Goal: Information Seeking & Learning: Learn about a topic

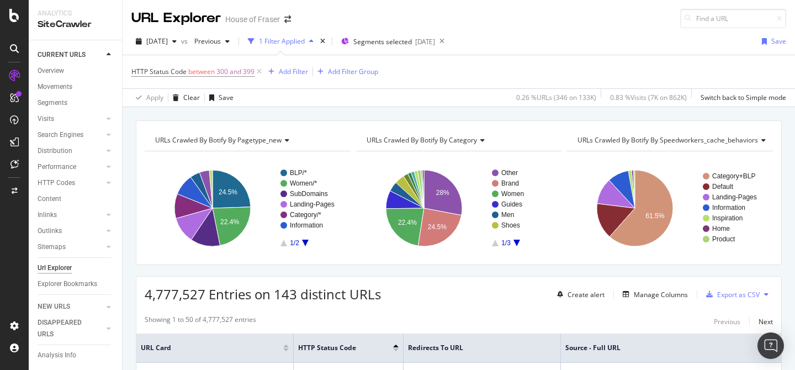
scroll to position [338, 0]
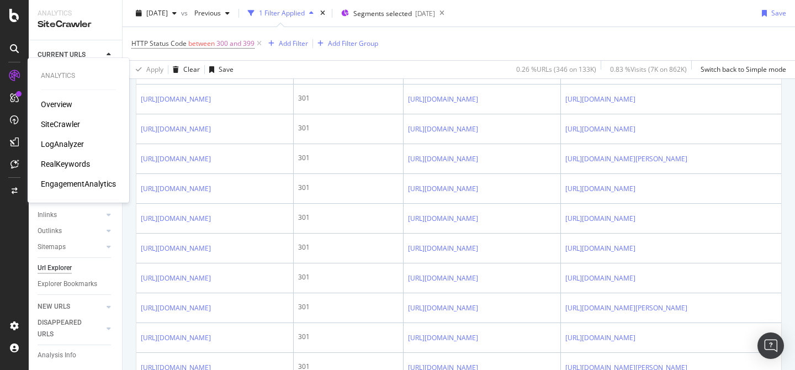
click at [60, 119] on div "SiteCrawler" at bounding box center [60, 124] width 39 height 11
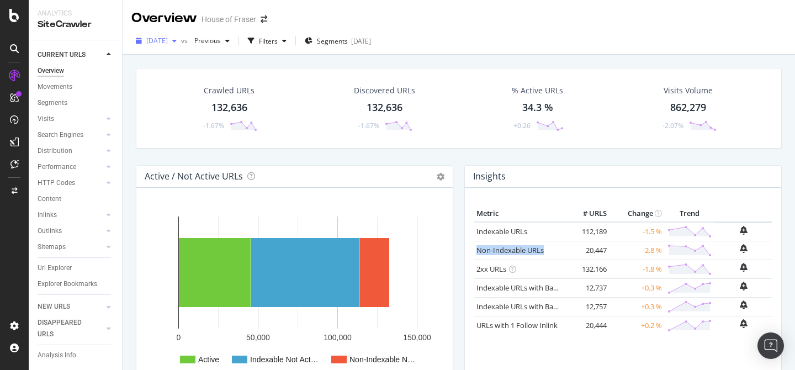
click at [177, 41] on icon "button" at bounding box center [174, 41] width 4 height 7
click at [166, 36] on span "2025 Aug. 19th" at bounding box center [157, 40] width 22 height 9
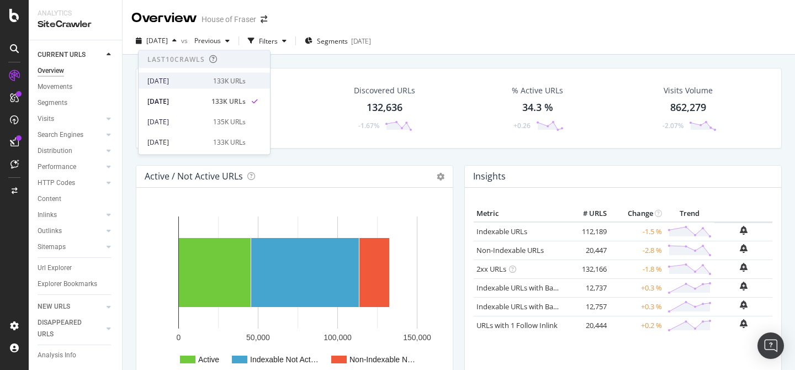
click at [179, 82] on div "[DATE]" at bounding box center [176, 81] width 59 height 10
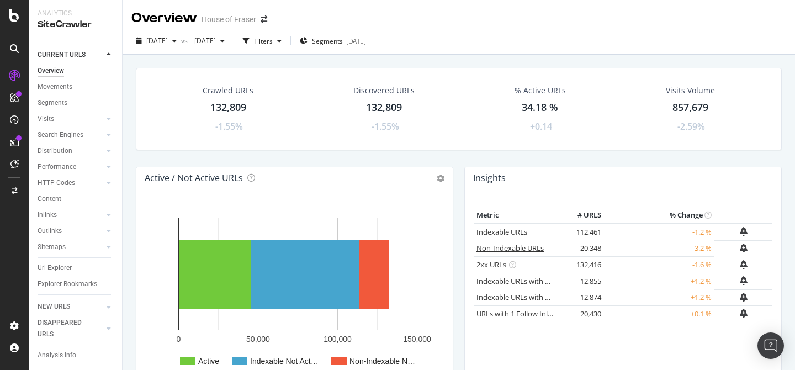
click at [525, 251] on link "Non-Indexable URLs" at bounding box center [509, 248] width 67 height 10
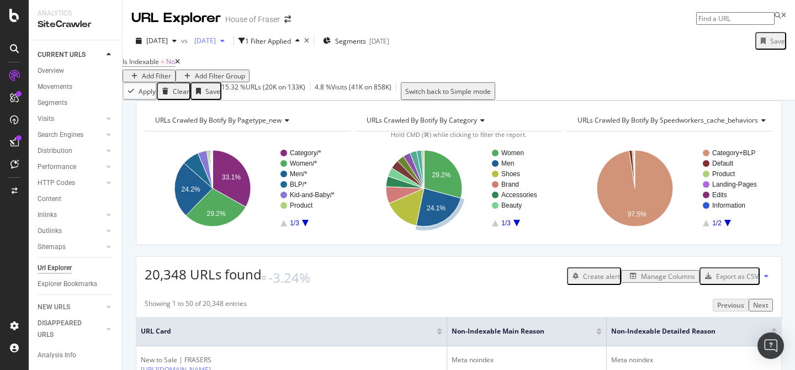
click at [216, 45] on span "2025 Aug. 16th" at bounding box center [203, 40] width 26 height 9
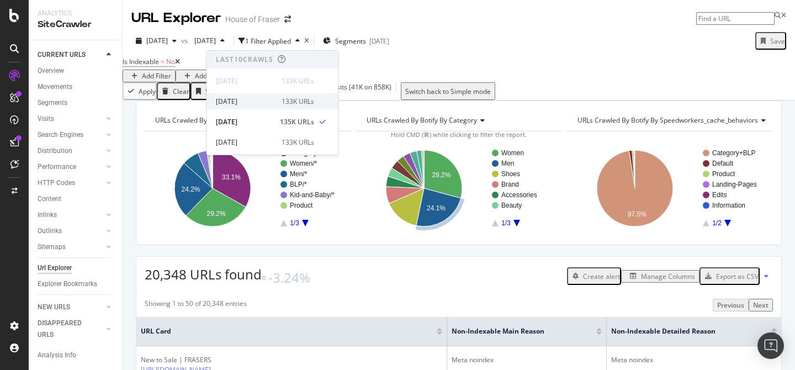
click at [259, 97] on div "2025 Aug. 19th" at bounding box center [245, 102] width 59 height 10
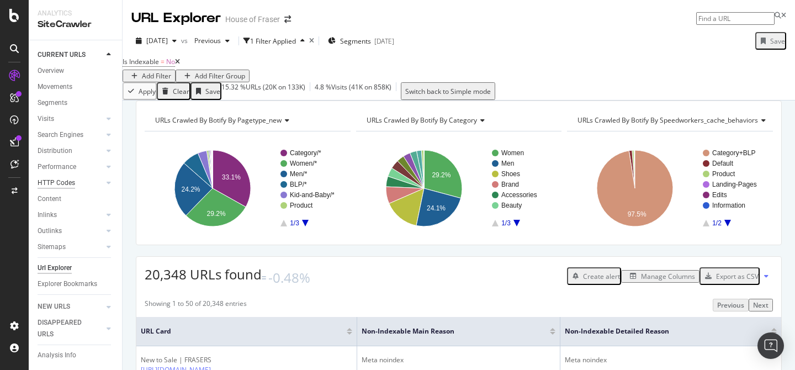
click at [64, 185] on div "HTTP Codes" at bounding box center [57, 183] width 38 height 12
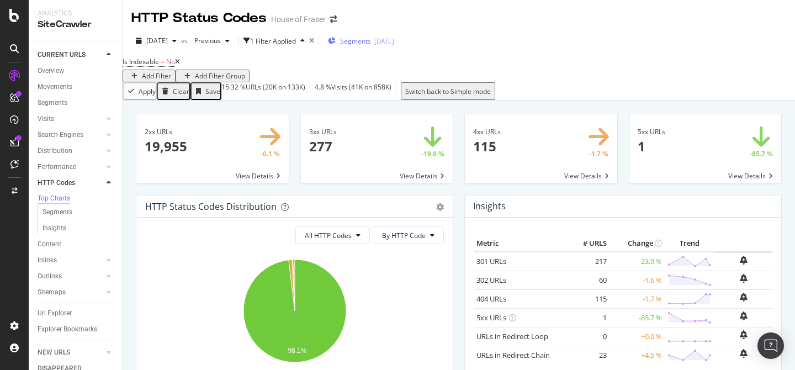
click at [394, 35] on div "Segments 2025-05-13" at bounding box center [361, 41] width 66 height 17
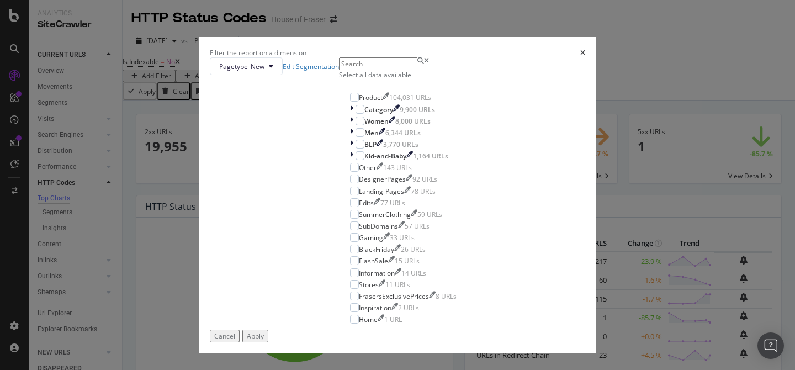
click at [339, 79] on div "Select all data available" at bounding box center [403, 74] width 129 height 9
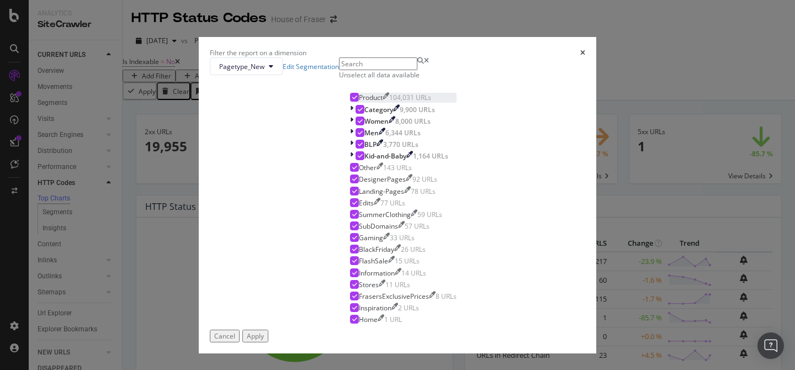
click at [352, 100] on icon "modal" at bounding box center [354, 97] width 5 height 6
click at [264, 334] on div "Apply" at bounding box center [255, 335] width 17 height 9
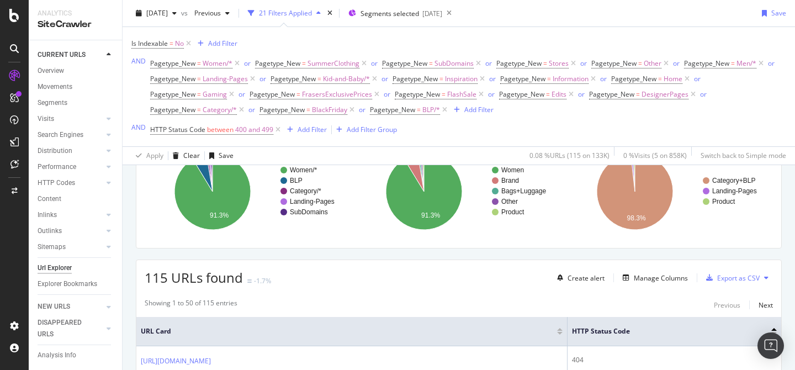
scroll to position [104, 0]
click at [647, 280] on div "Manage Columns" at bounding box center [661, 276] width 54 height 9
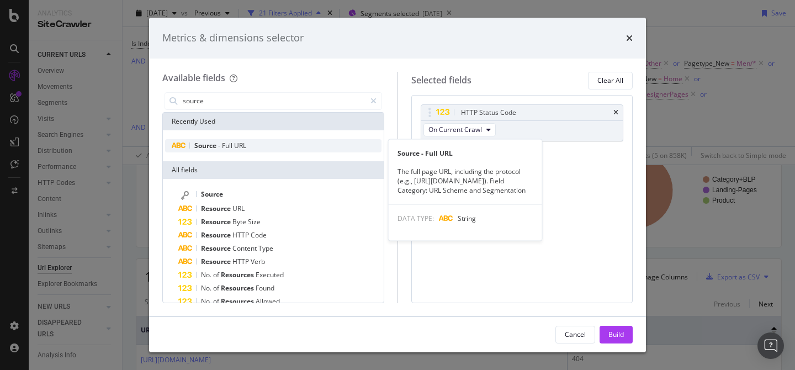
type input "source"
click at [243, 142] on span "URL" at bounding box center [240, 145] width 12 height 9
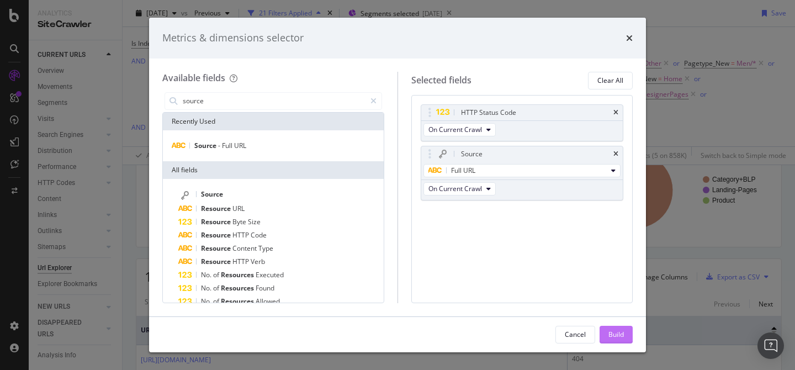
click at [615, 339] on div "Build" at bounding box center [615, 334] width 15 height 17
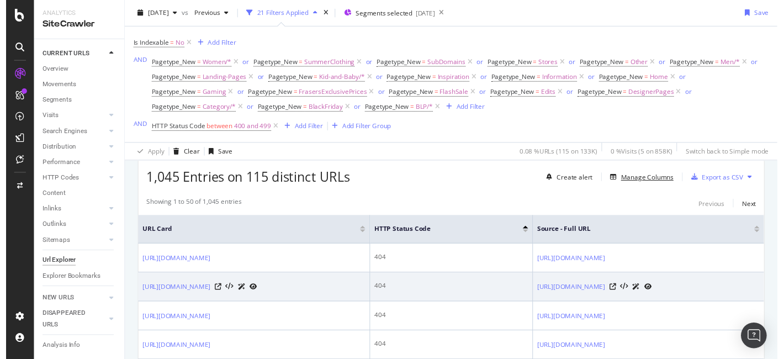
scroll to position [198, 0]
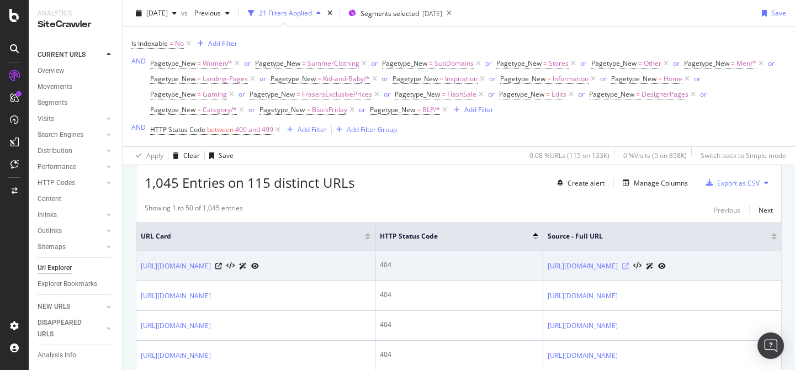
click at [629, 269] on icon at bounding box center [625, 266] width 7 height 7
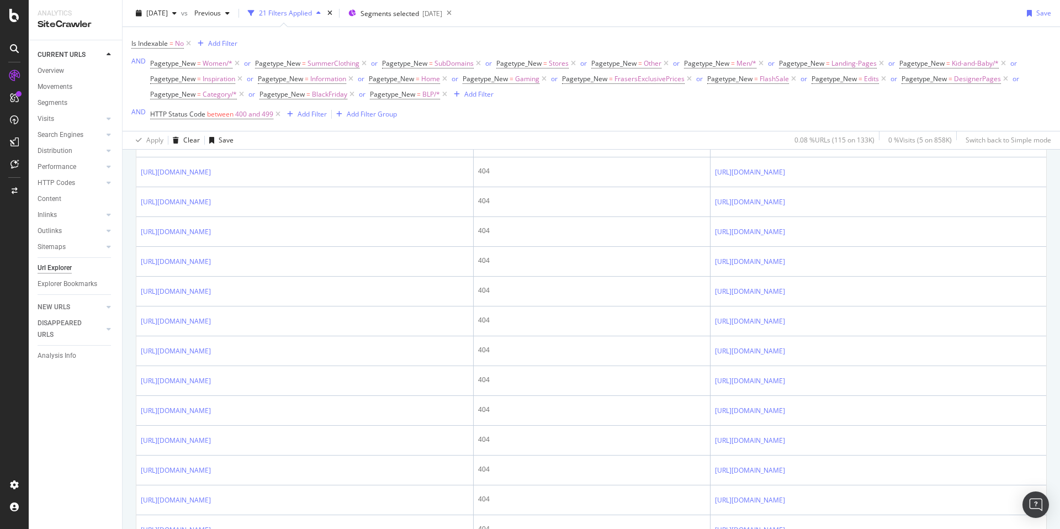
scroll to position [1458, 0]
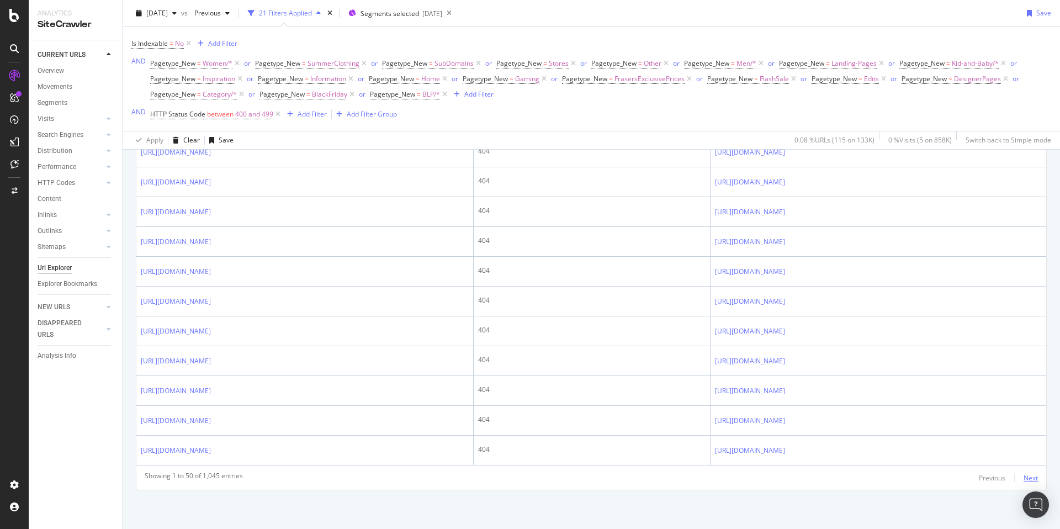
click at [794, 369] on div "Next" at bounding box center [1030, 477] width 14 height 9
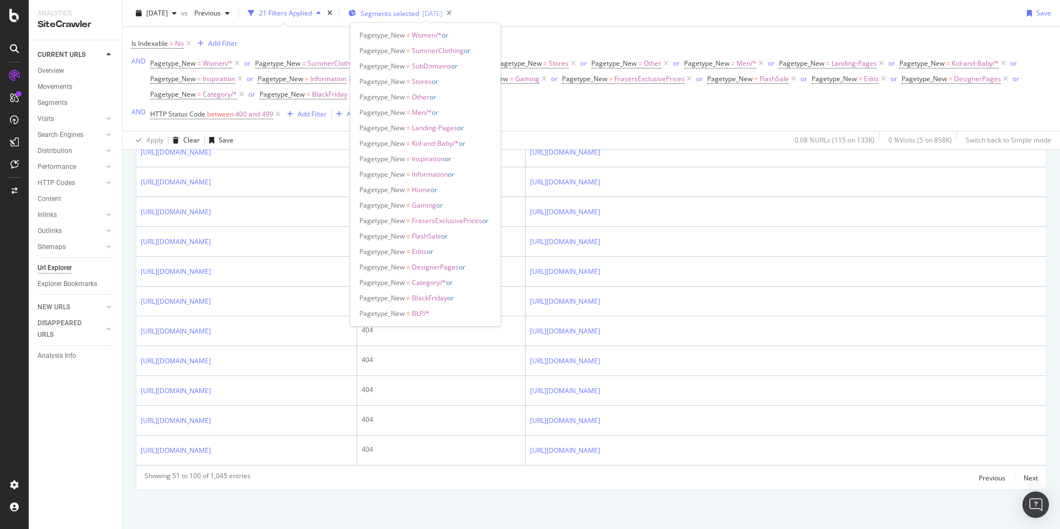
scroll to position [1982, 0]
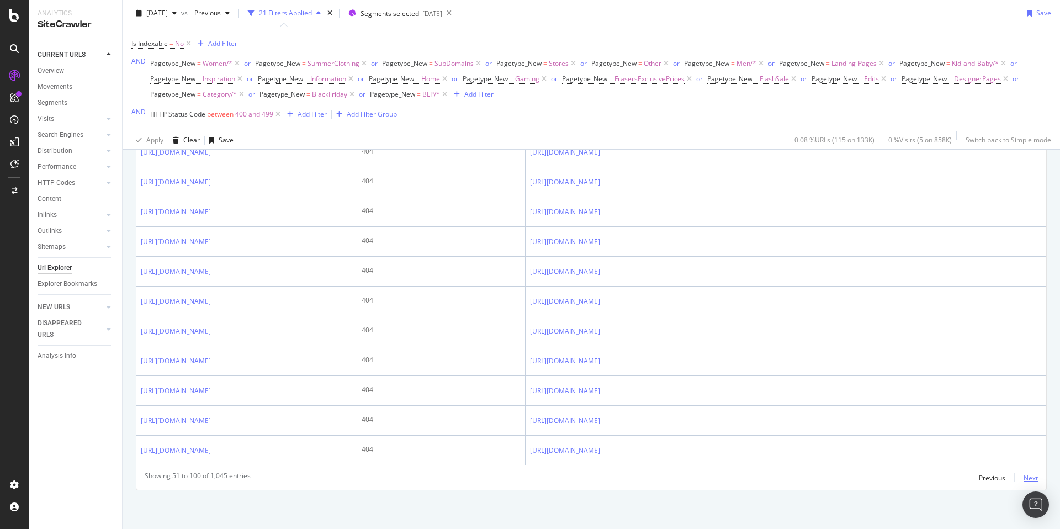
click at [794, 369] on div "Next" at bounding box center [1030, 477] width 14 height 9
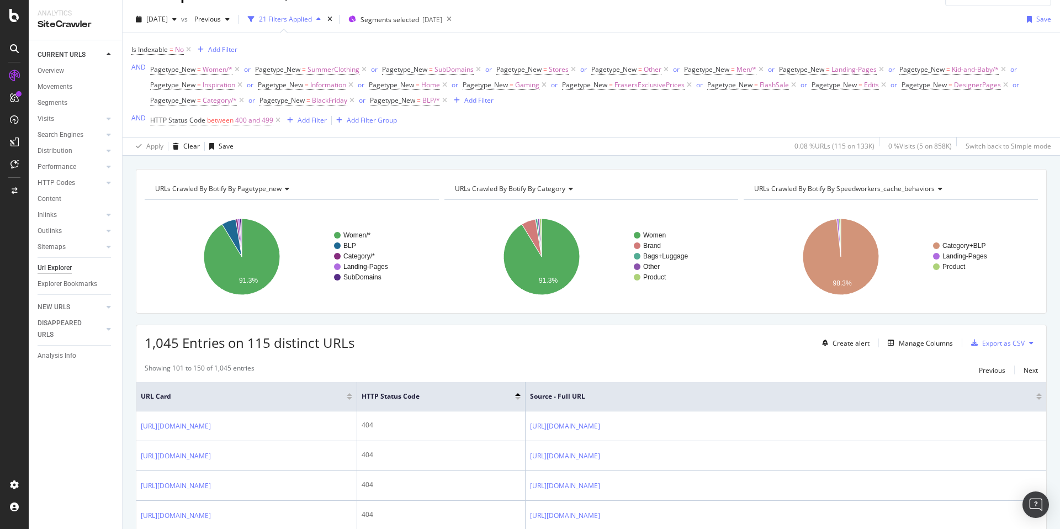
scroll to position [1930, 0]
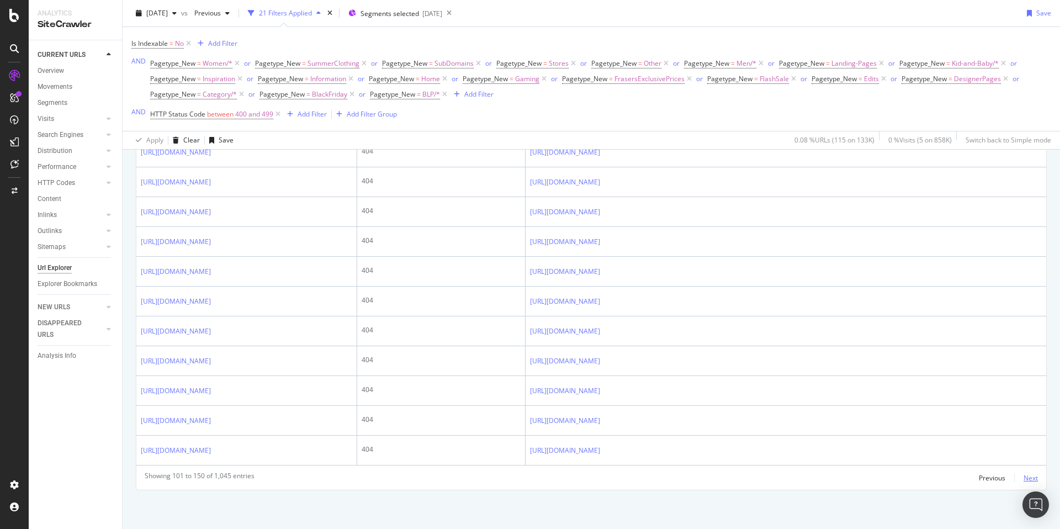
click at [794, 369] on div "Next" at bounding box center [1030, 477] width 14 height 9
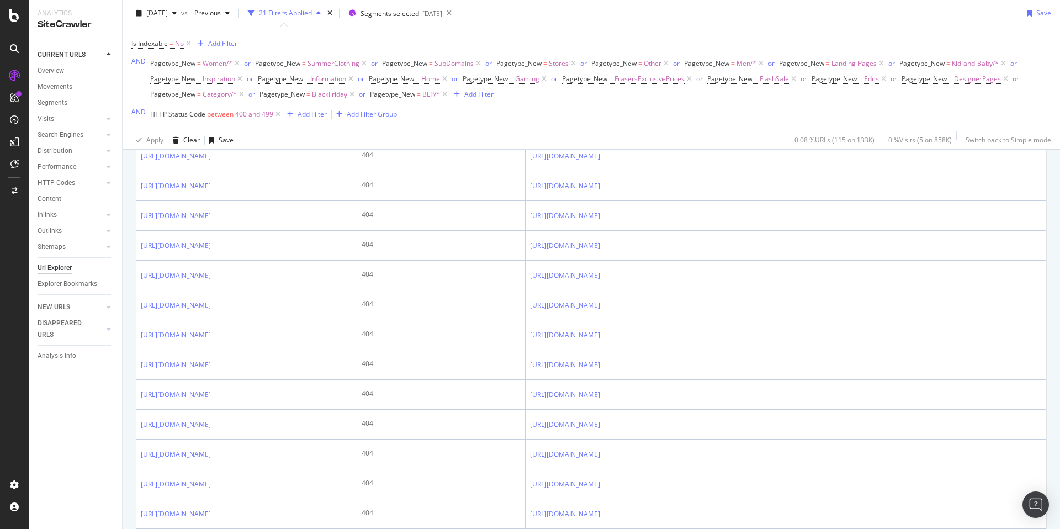
scroll to position [0, 0]
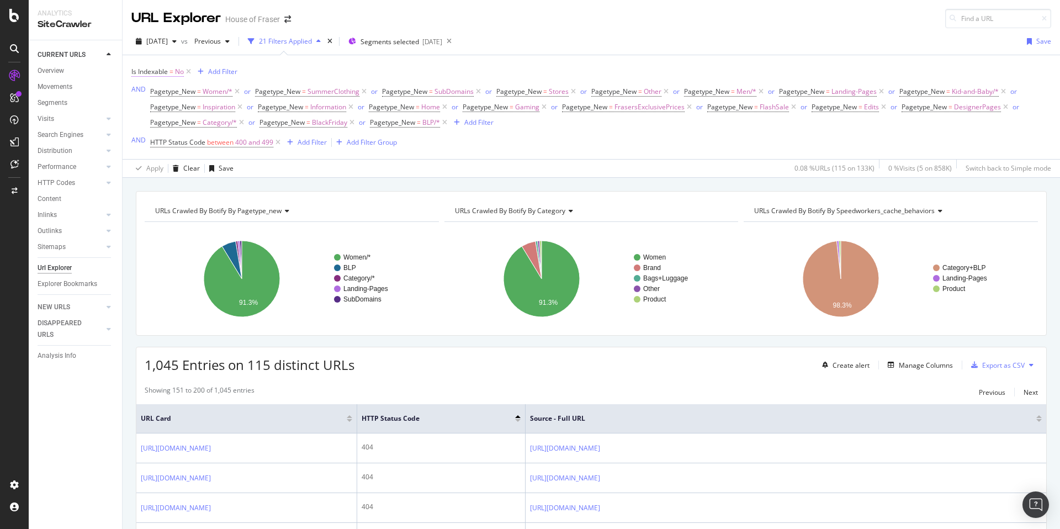
click at [161, 75] on span "Is Indexable" at bounding box center [149, 71] width 36 height 9
click at [151, 132] on div "On Current Crawl No Cancel Add filter Apply" at bounding box center [201, 116] width 139 height 73
click at [151, 143] on button "Cancel" at bounding box center [153, 138] width 35 height 11
click at [217, 67] on div "Add Filter" at bounding box center [222, 71] width 29 height 9
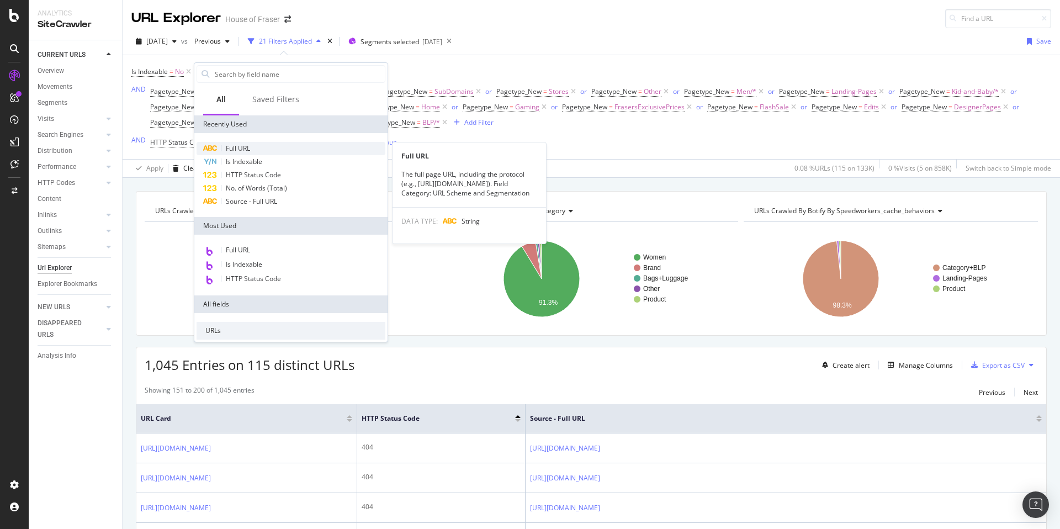
click at [241, 149] on span "Full URL" at bounding box center [238, 147] width 24 height 9
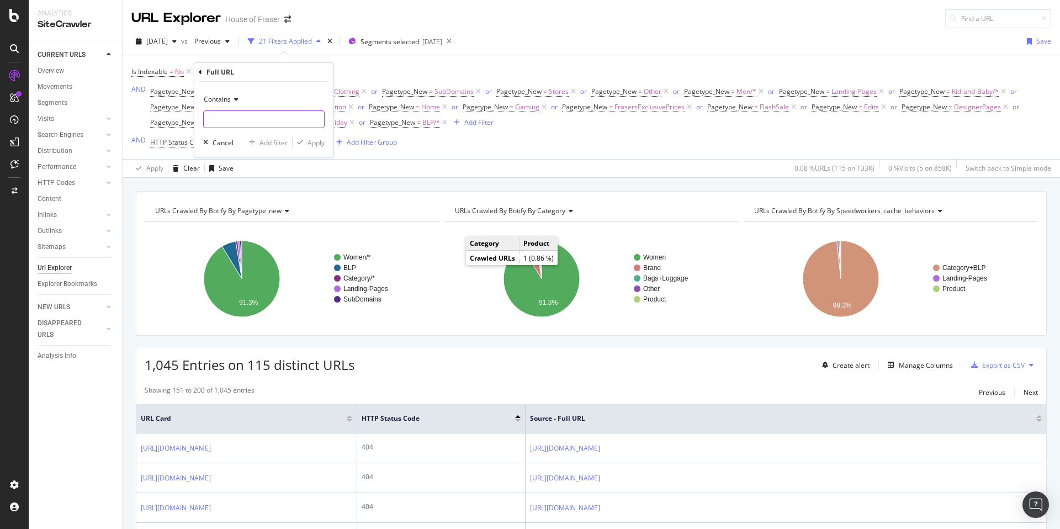
click at [296, 113] on input "text" at bounding box center [264, 119] width 120 height 18
type input "/women/trousers"
click at [225, 98] on span "Contains" at bounding box center [217, 98] width 27 height 9
click at [226, 220] on span "Doesn't contain" at bounding box center [233, 222] width 48 height 9
click at [317, 146] on div "Apply" at bounding box center [315, 142] width 17 height 9
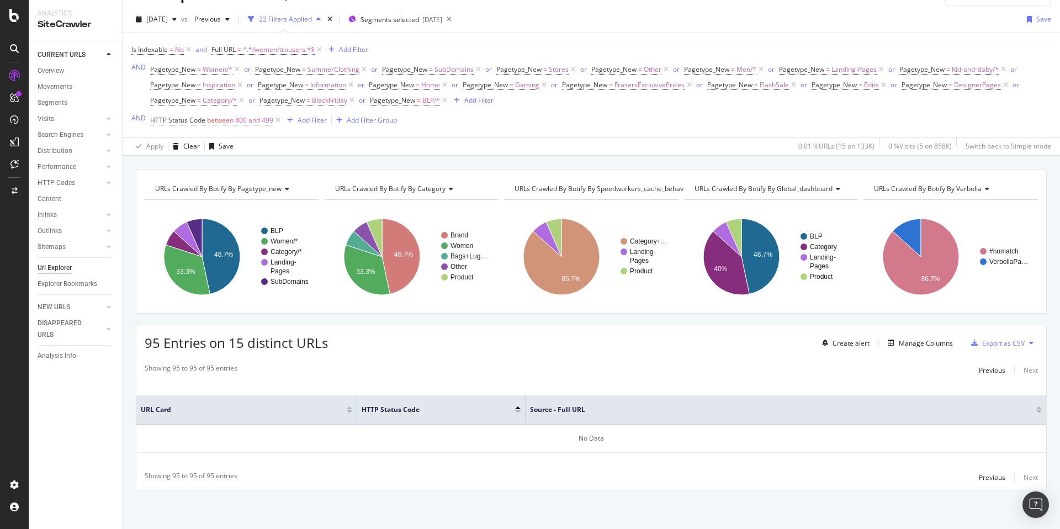
scroll to position [21, 0]
click at [322, 55] on icon at bounding box center [319, 50] width 9 height 11
